Goal: Transaction & Acquisition: Purchase product/service

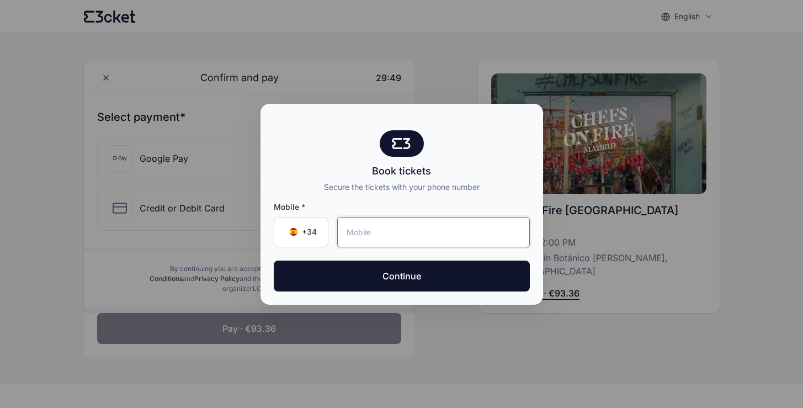
click at [370, 235] on input "tel" at bounding box center [433, 232] width 193 height 30
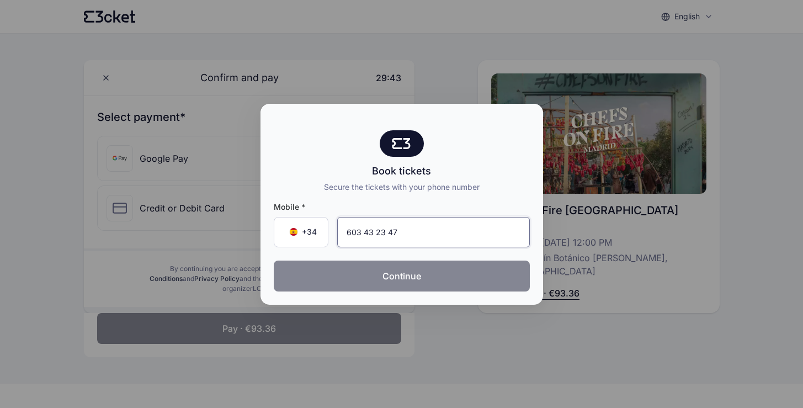
type input "603 43 23 47"
click at [402, 279] on button "Continue" at bounding box center [402, 276] width 256 height 31
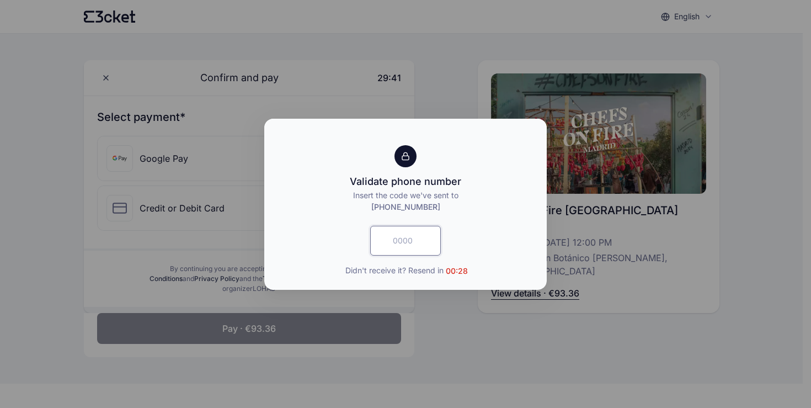
click at [400, 242] on input "text" at bounding box center [405, 241] width 71 height 30
type input "6834"
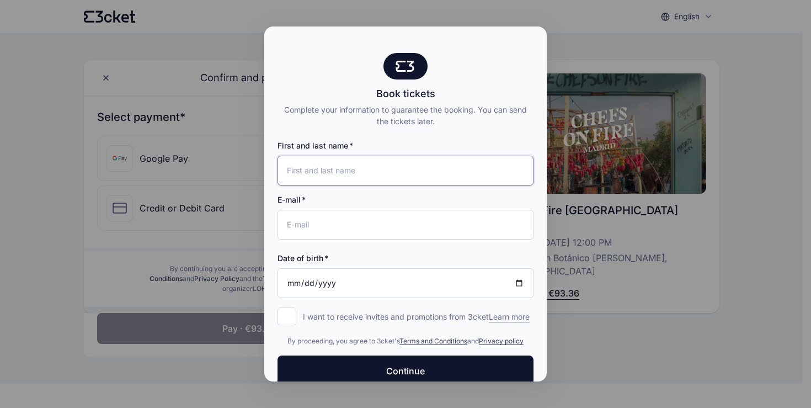
click at [331, 170] on input "First and last name" at bounding box center [406, 171] width 256 height 30
type input "[PERSON_NAME]"
type input "[PERSON_NAME][EMAIL_ADDRESS][DOMAIN_NAME]"
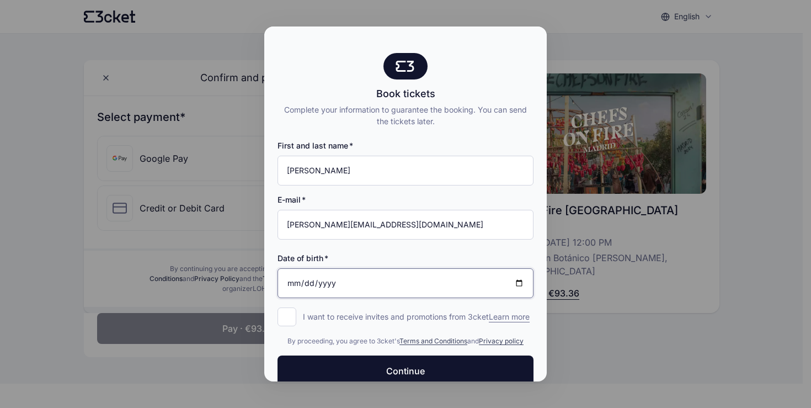
click at [313, 283] on input "Date of birth" at bounding box center [406, 283] width 256 height 30
click at [281, 288] on input "Date of birth" at bounding box center [406, 283] width 256 height 30
click at [292, 284] on input "Date of birth" at bounding box center [406, 283] width 256 height 30
type input "[DATE]"
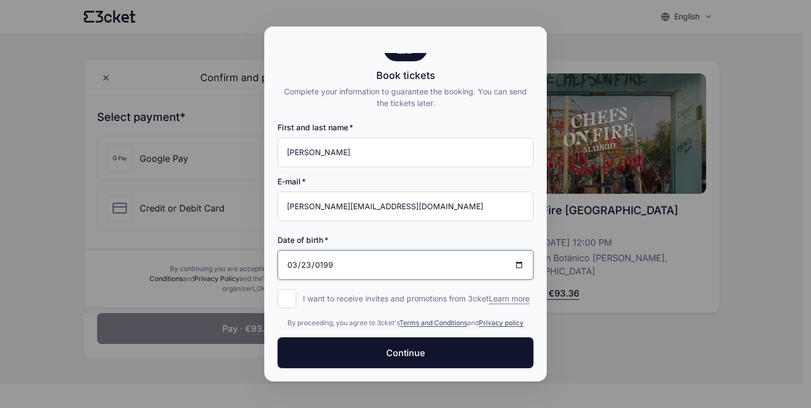
scroll to position [29, 0]
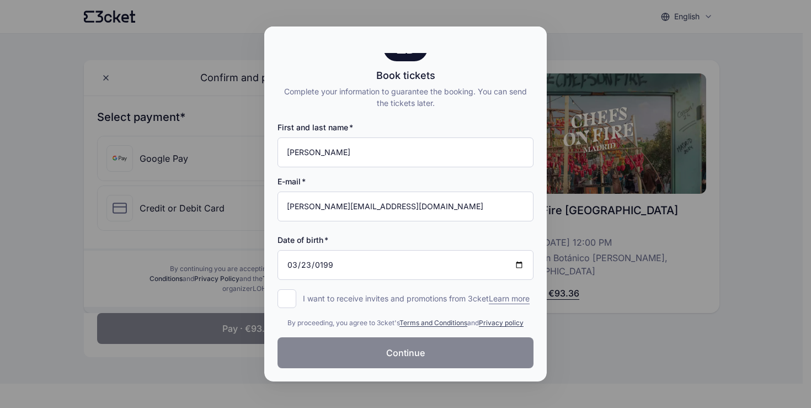
click at [404, 356] on span "Continue" at bounding box center [405, 352] width 39 height 13
click at [54, 201] on div at bounding box center [405, 204] width 811 height 408
drag, startPoint x: 335, startPoint y: 38, endPoint x: 486, endPoint y: 40, distance: 151.2
click at [486, 40] on div at bounding box center [405, 39] width 283 height 26
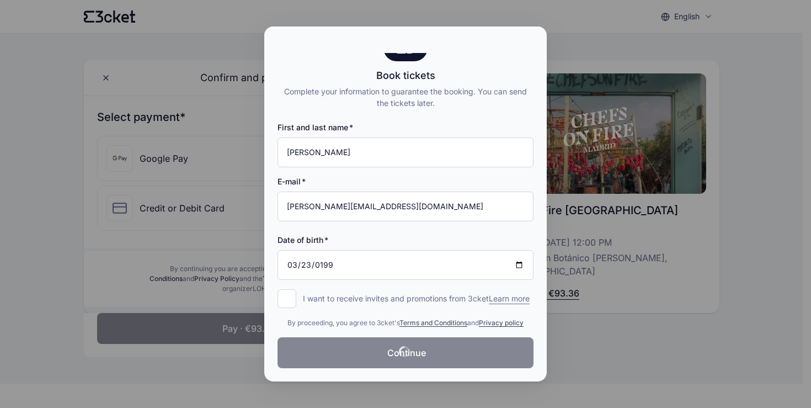
drag, startPoint x: 486, startPoint y: 40, endPoint x: 546, endPoint y: 46, distance: 60.4
click at [546, 46] on div "Book tickets Complete your information to guarantee the booking. You can send t…" at bounding box center [405, 203] width 283 height 355
click at [405, 70] on div "Book tickets Complete your information to guarantee the booking. You can send t…" at bounding box center [405, 194] width 283 height 373
click at [47, 164] on div at bounding box center [405, 204] width 811 height 408
click at [285, 289] on input "I want to receive invites and promotions from 3cket Learn more form.register.op…" at bounding box center [287, 298] width 19 height 19
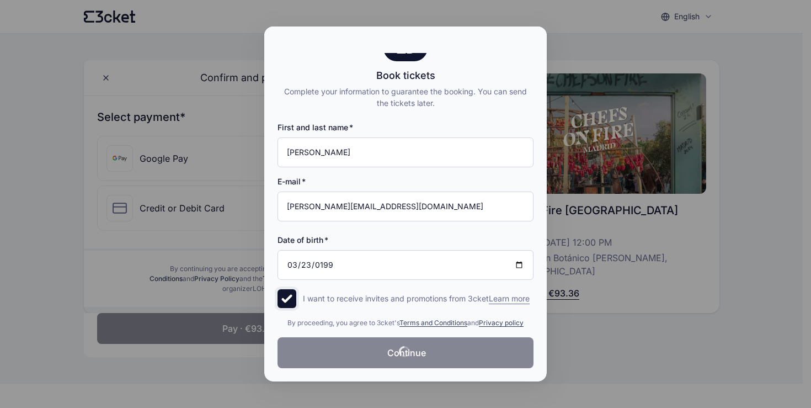
checkbox input "true"
click at [583, 34] on div at bounding box center [405, 204] width 811 height 408
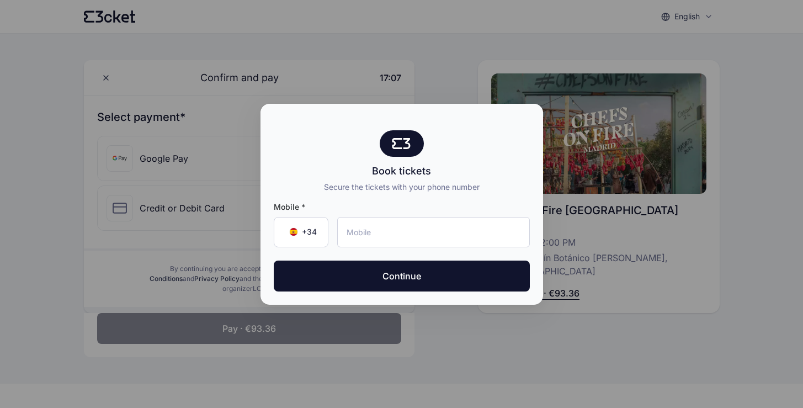
click at [252, 186] on div at bounding box center [401, 204] width 803 height 408
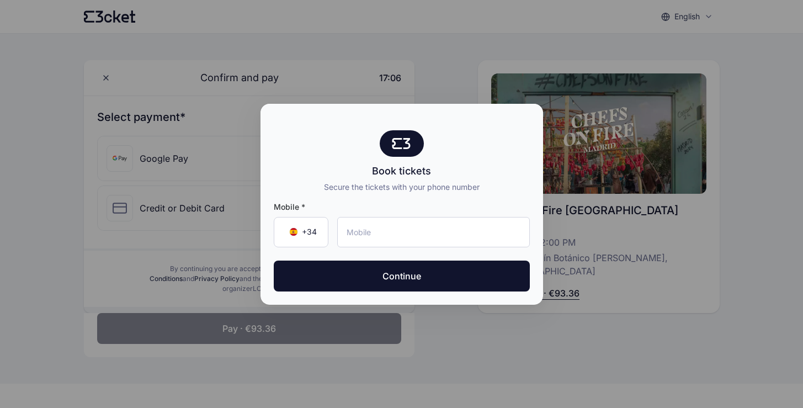
click at [252, 186] on div at bounding box center [401, 204] width 803 height 408
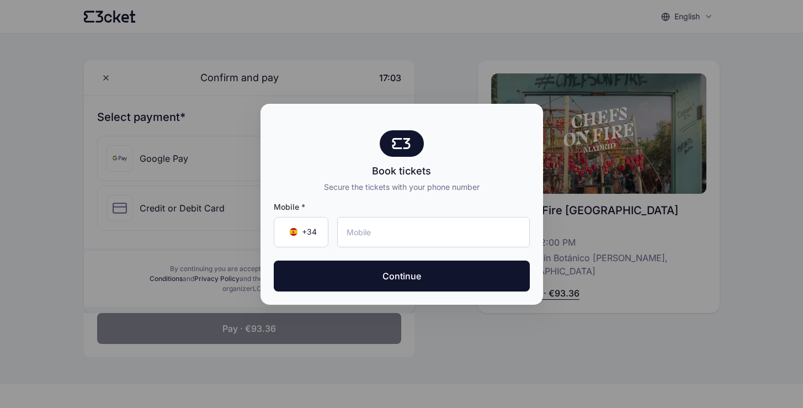
click at [470, 57] on div at bounding box center [401, 204] width 803 height 408
click at [469, 55] on div at bounding box center [401, 204] width 803 height 408
click at [468, 347] on div at bounding box center [401, 204] width 803 height 408
drag, startPoint x: 467, startPoint y: 346, endPoint x: 461, endPoint y: 343, distance: 6.7
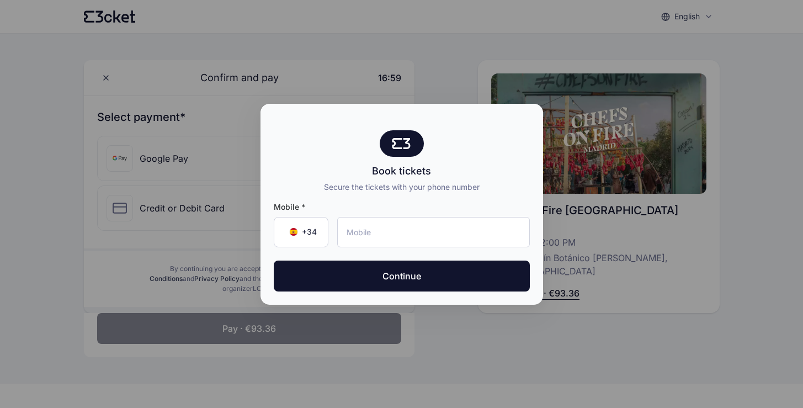
click at [463, 343] on div at bounding box center [401, 204] width 803 height 408
drag, startPoint x: 461, startPoint y: 343, endPoint x: 443, endPoint y: 325, distance: 25.0
click at [457, 339] on div at bounding box center [401, 204] width 803 height 408
drag, startPoint x: 443, startPoint y: 325, endPoint x: 439, endPoint y: 320, distance: 6.6
click at [442, 323] on div at bounding box center [401, 204] width 803 height 408
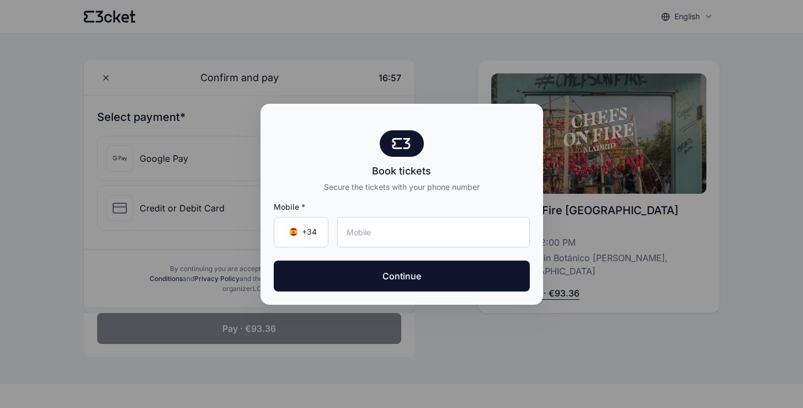
drag, startPoint x: 439, startPoint y: 320, endPoint x: 433, endPoint y: 314, distance: 8.6
click at [435, 315] on div at bounding box center [401, 204] width 803 height 408
click at [432, 311] on div at bounding box center [401, 204] width 803 height 408
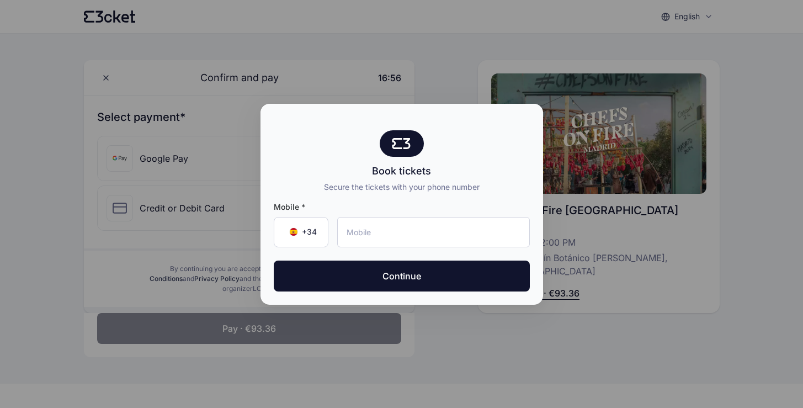
click at [432, 311] on div at bounding box center [401, 204] width 803 height 408
